Goal: Task Accomplishment & Management: Complete application form

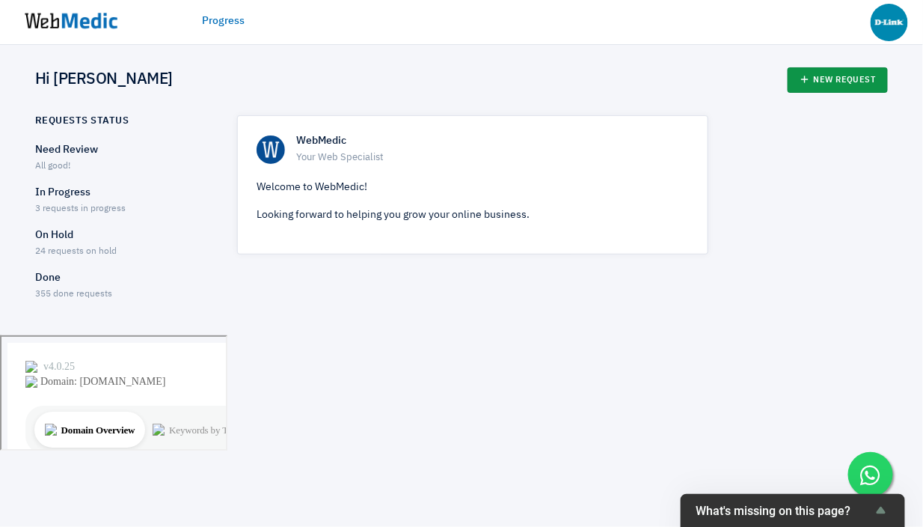
click at [807, 85] on icon at bounding box center [805, 79] width 10 height 10
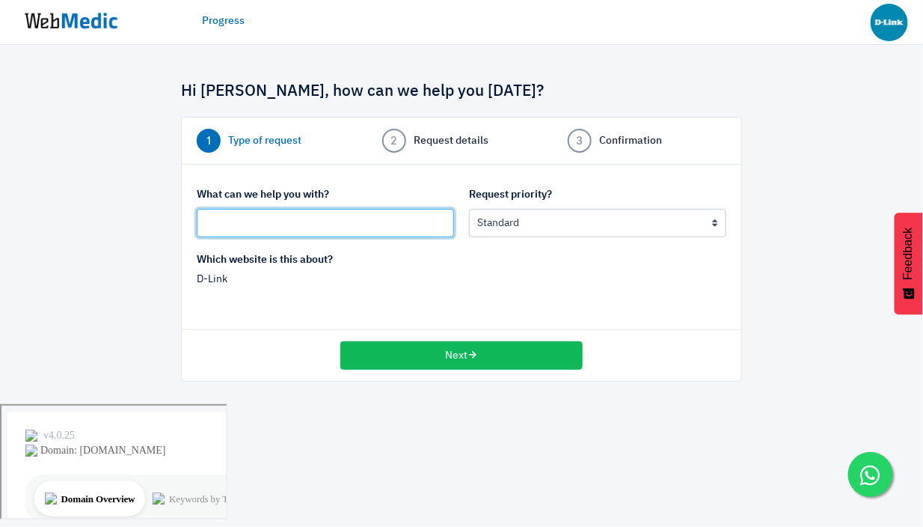
click at [264, 220] on input "text" at bounding box center [325, 223] width 257 height 28
type input "Check if can block certain countries from access SEA websites?"
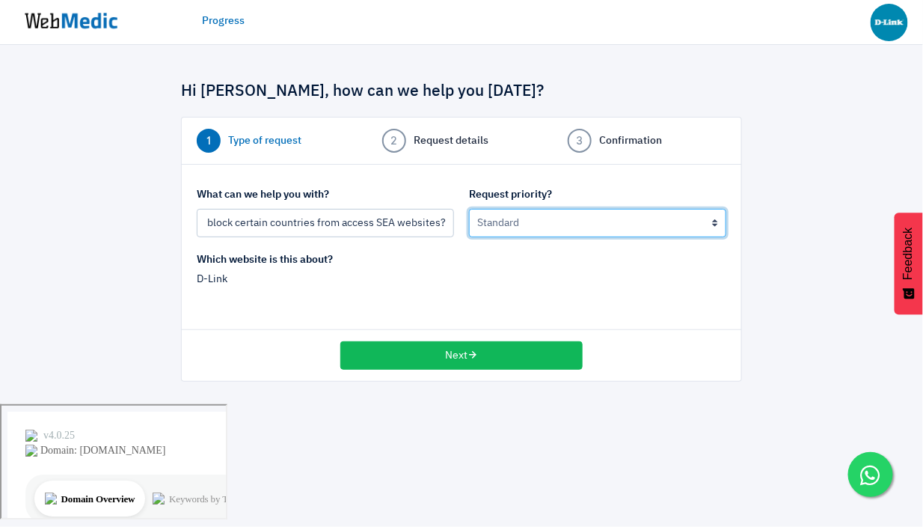
click at [527, 216] on select "Urgent: this is a mission critical issue High: this needs to be prioritized bef…" at bounding box center [597, 223] width 257 height 28
select select "2"
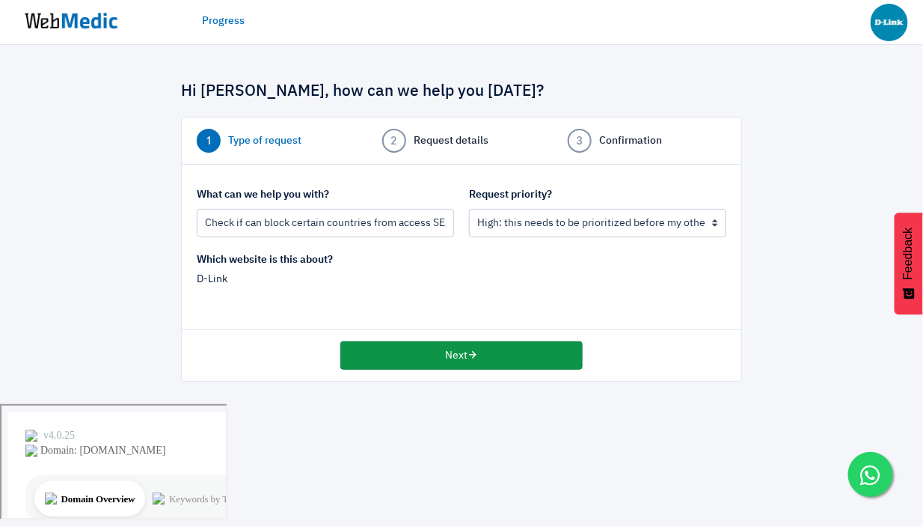
click at [453, 356] on button "Next" at bounding box center [461, 355] width 242 height 28
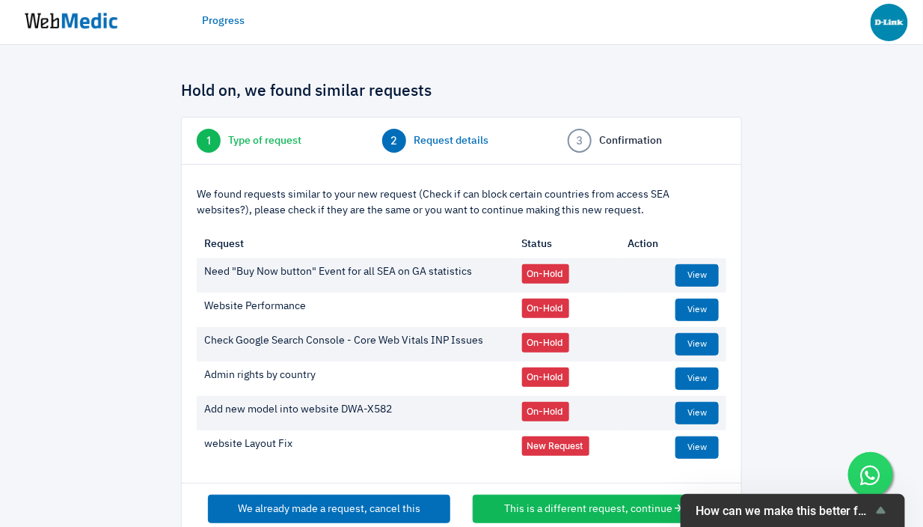
scroll to position [29, 0]
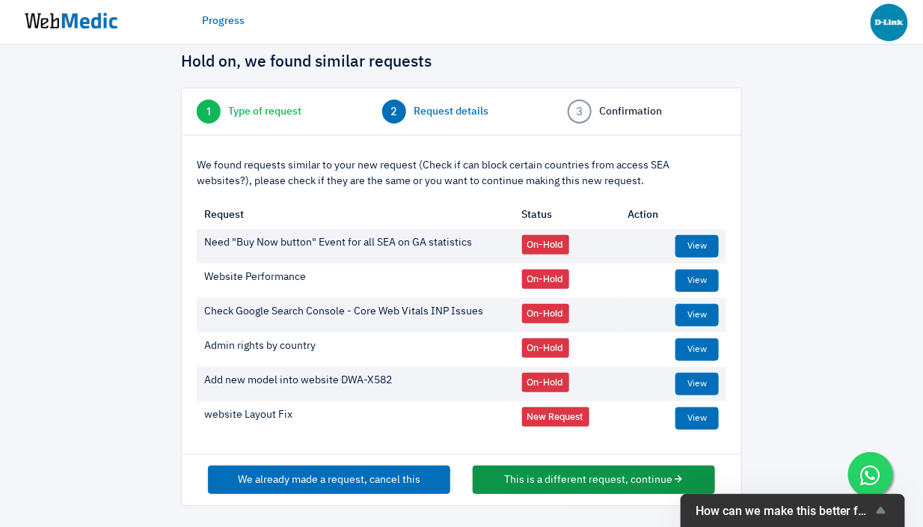
click at [554, 477] on button "This is a different request, continue" at bounding box center [594, 479] width 242 height 28
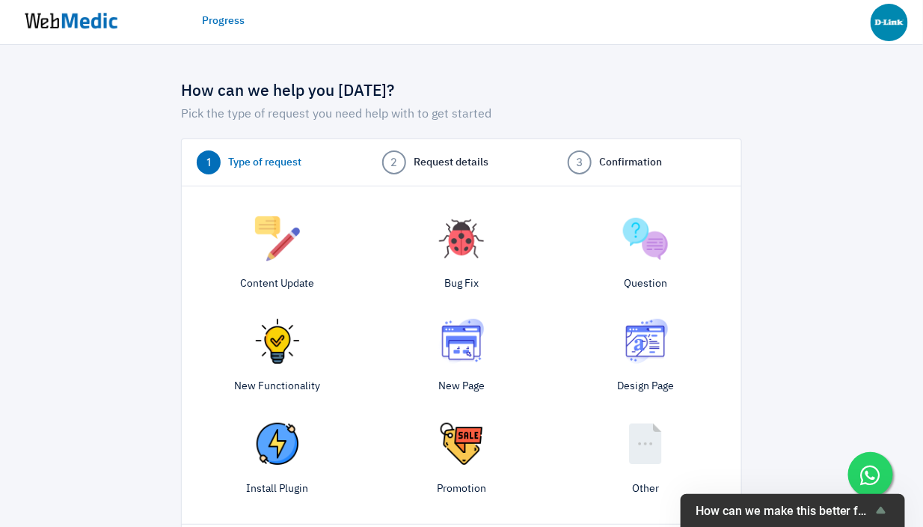
click at [451, 233] on img at bounding box center [461, 238] width 45 height 45
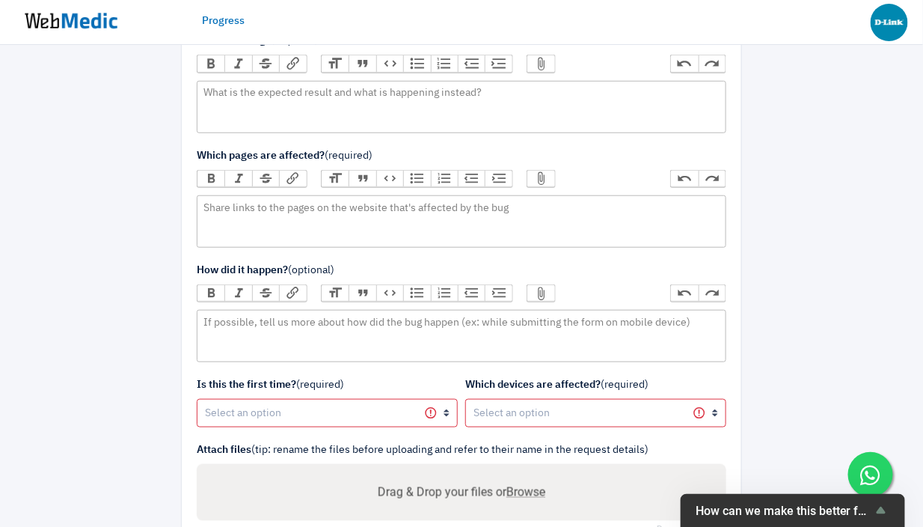
scroll to position [352, 0]
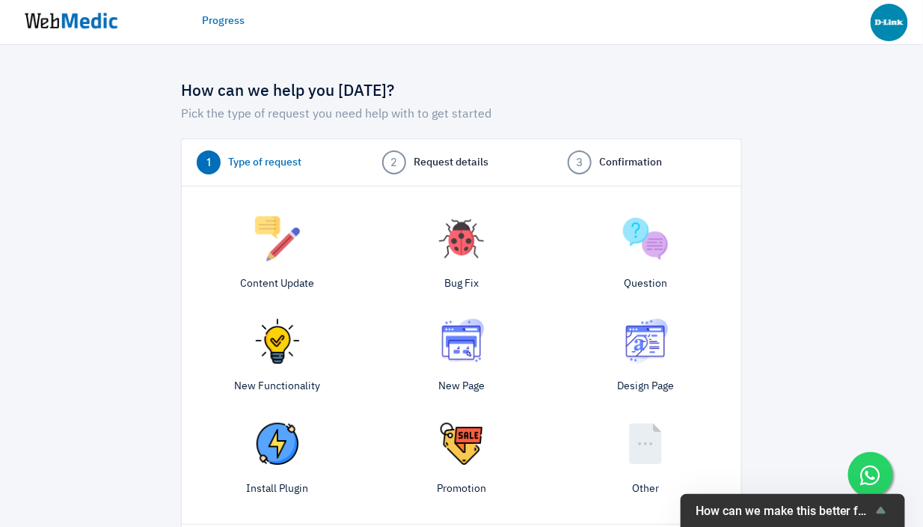
click at [267, 247] on img at bounding box center [277, 238] width 45 height 45
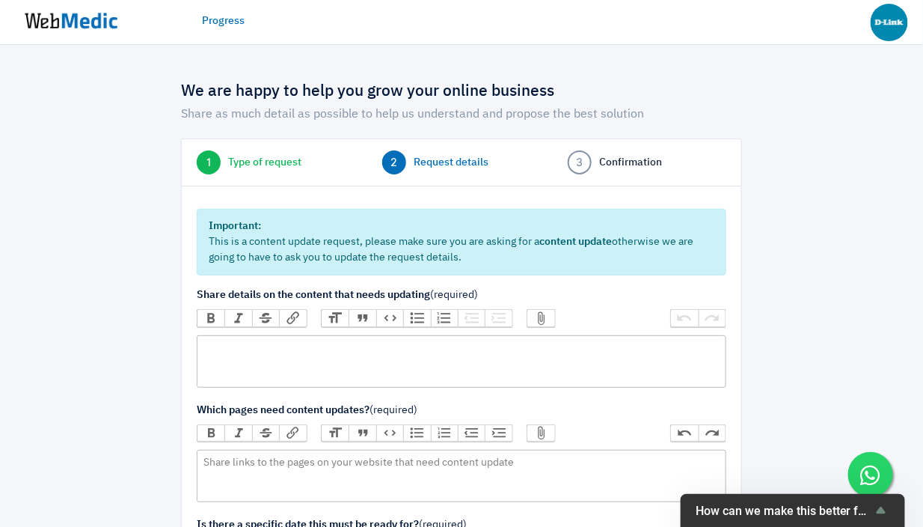
click at [346, 366] on trix-editor at bounding box center [462, 361] width 530 height 52
type trix-editor "<div>WOu</div>"
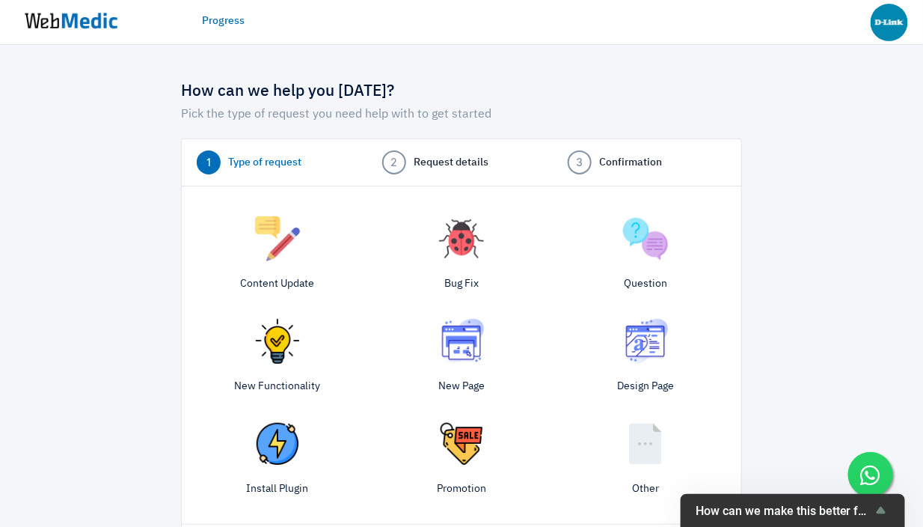
click at [280, 343] on img at bounding box center [277, 341] width 45 height 45
click at [664, 232] on img at bounding box center [645, 238] width 45 height 45
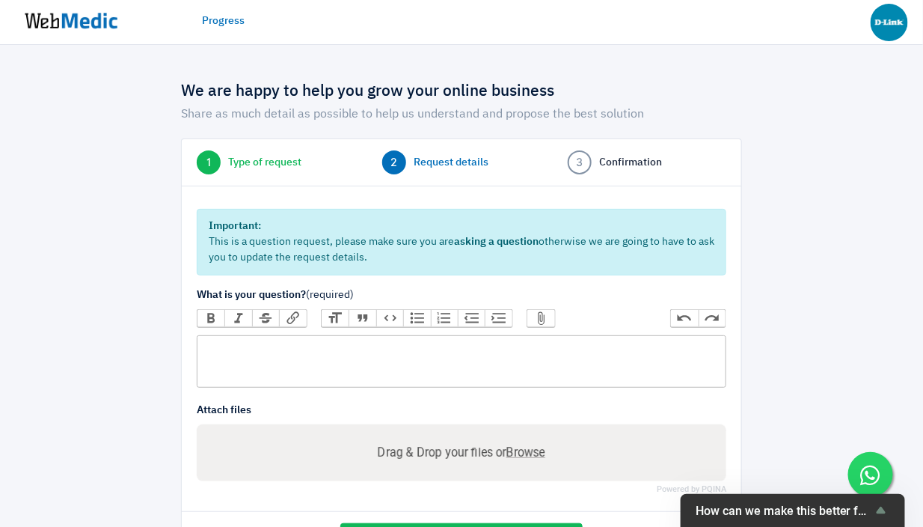
click at [385, 378] on trix-editor at bounding box center [462, 361] width 530 height 52
type trix-editor "<div>H</div>"
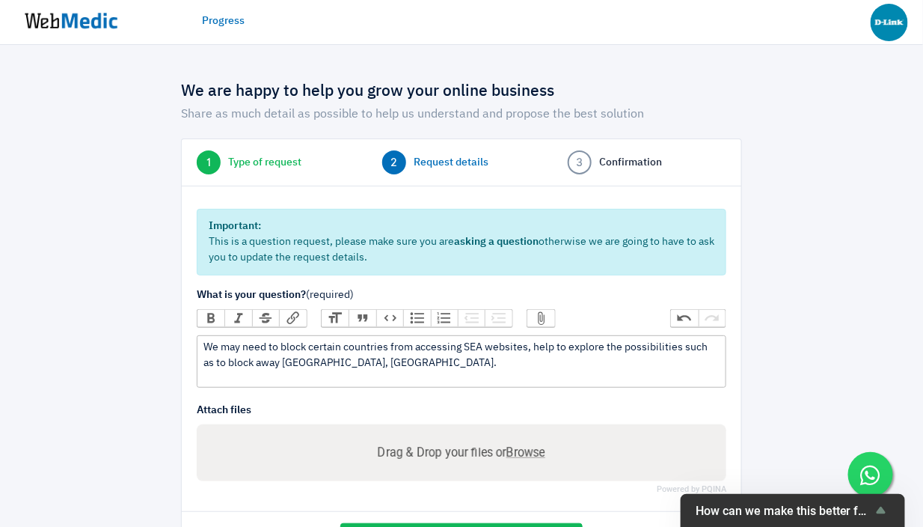
scroll to position [58, 0]
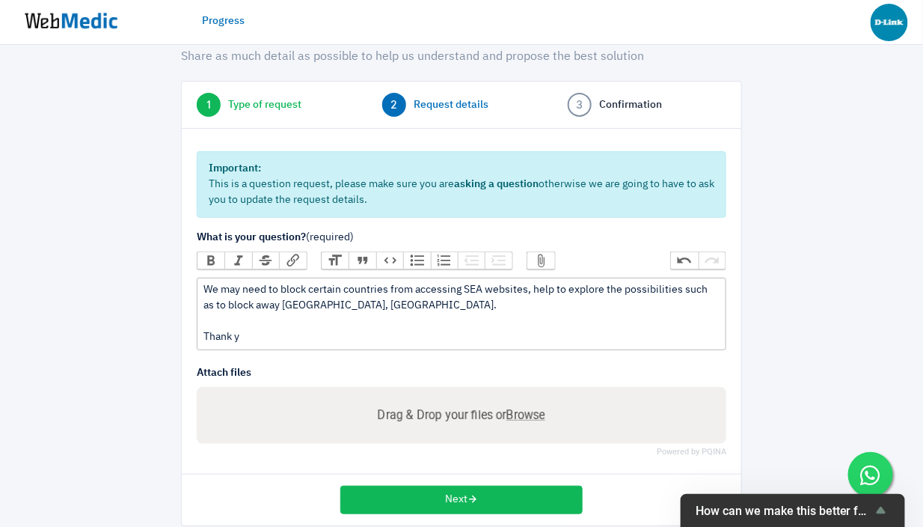
type trix-editor "<div>We may need to block certain countries from accessing SEA websites, help t…"
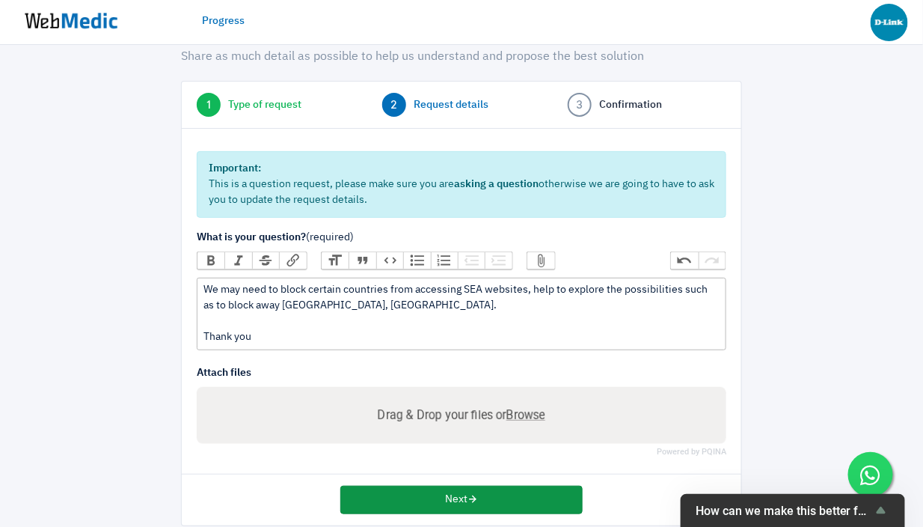
click at [446, 504] on button "Next" at bounding box center [461, 500] width 242 height 28
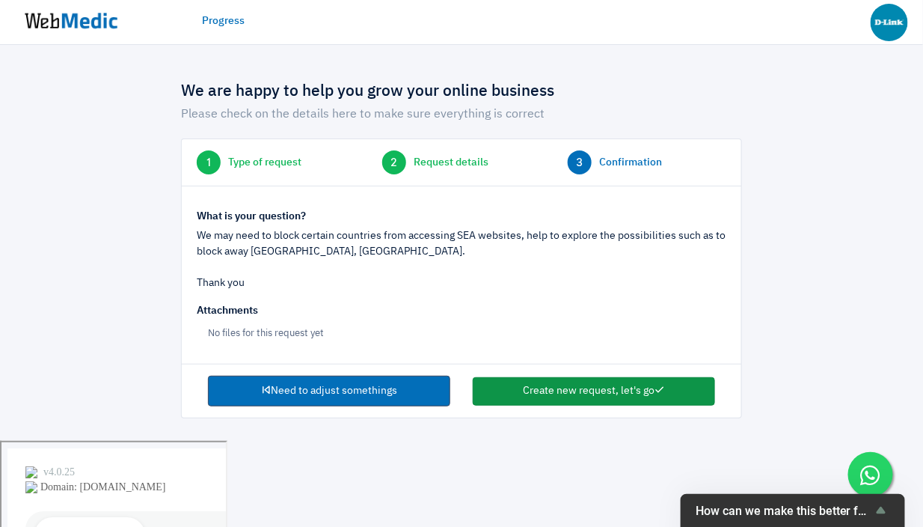
click at [529, 400] on button "Create new request, let's go" at bounding box center [594, 391] width 242 height 28
